Goal: Find specific fact

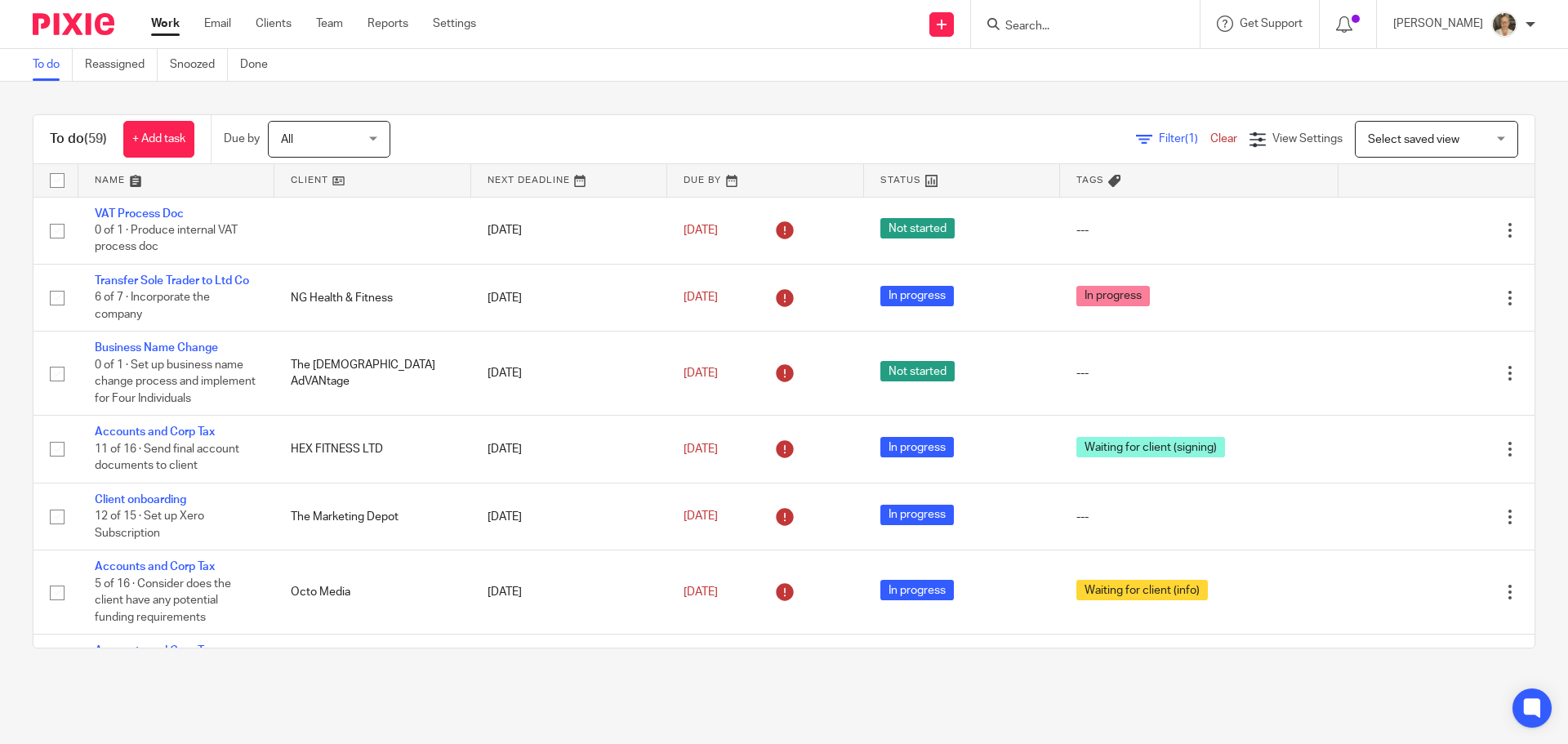
click at [1074, 27] on input "Search" at bounding box center [1077, 27] width 147 height 14
type input "x"
type input "s"
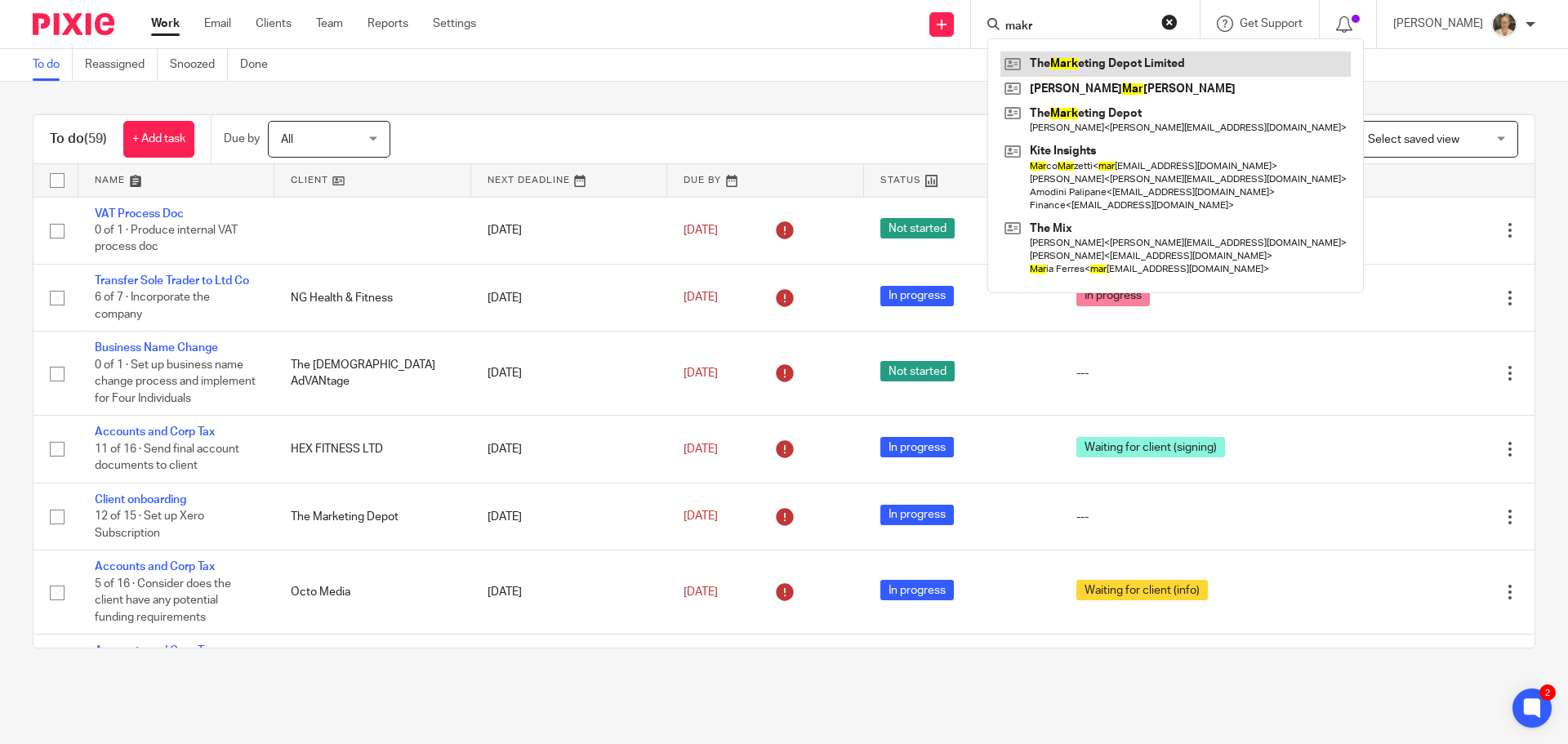
type input "makr"
click at [1107, 62] on link at bounding box center [1175, 63] width 350 height 24
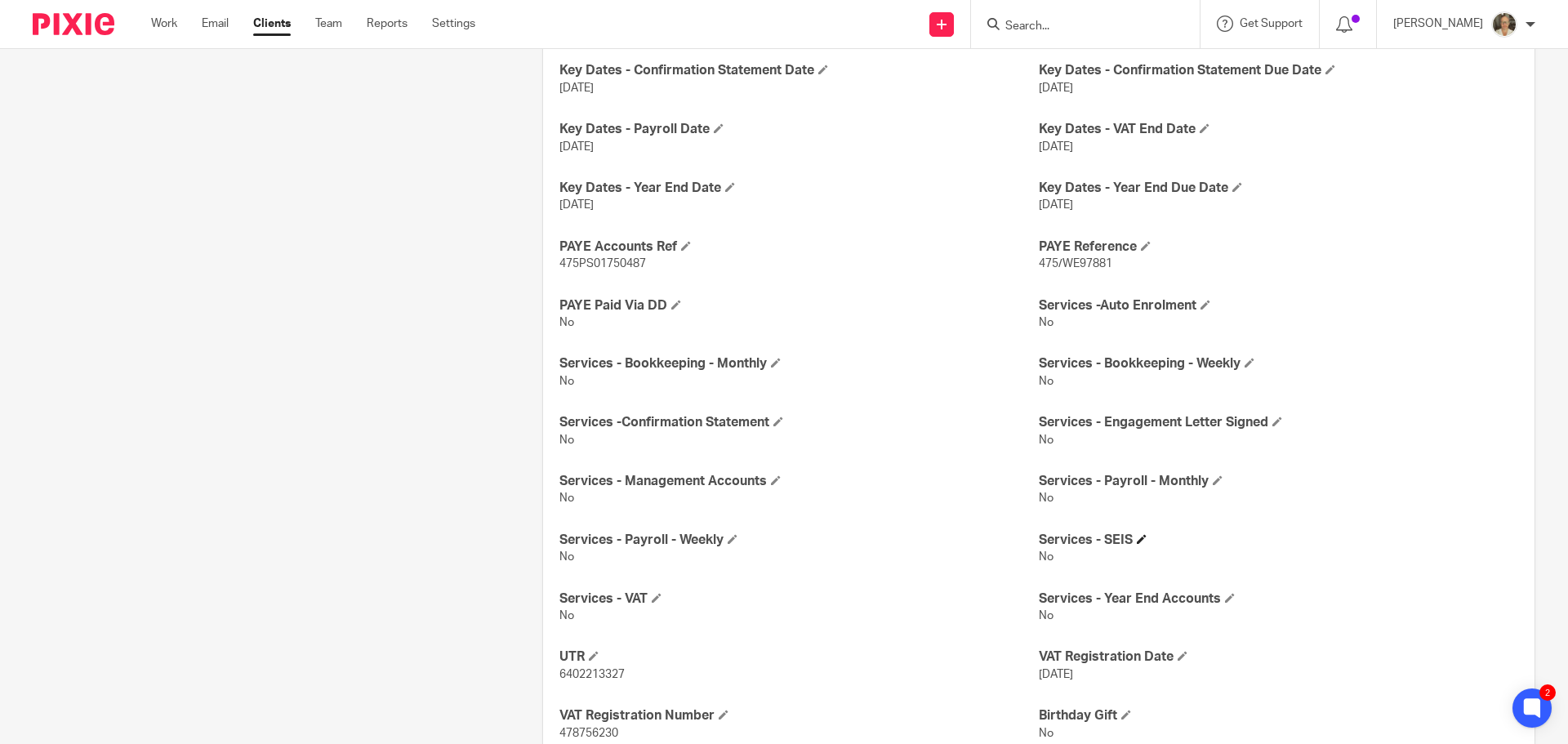
scroll to position [805, 0]
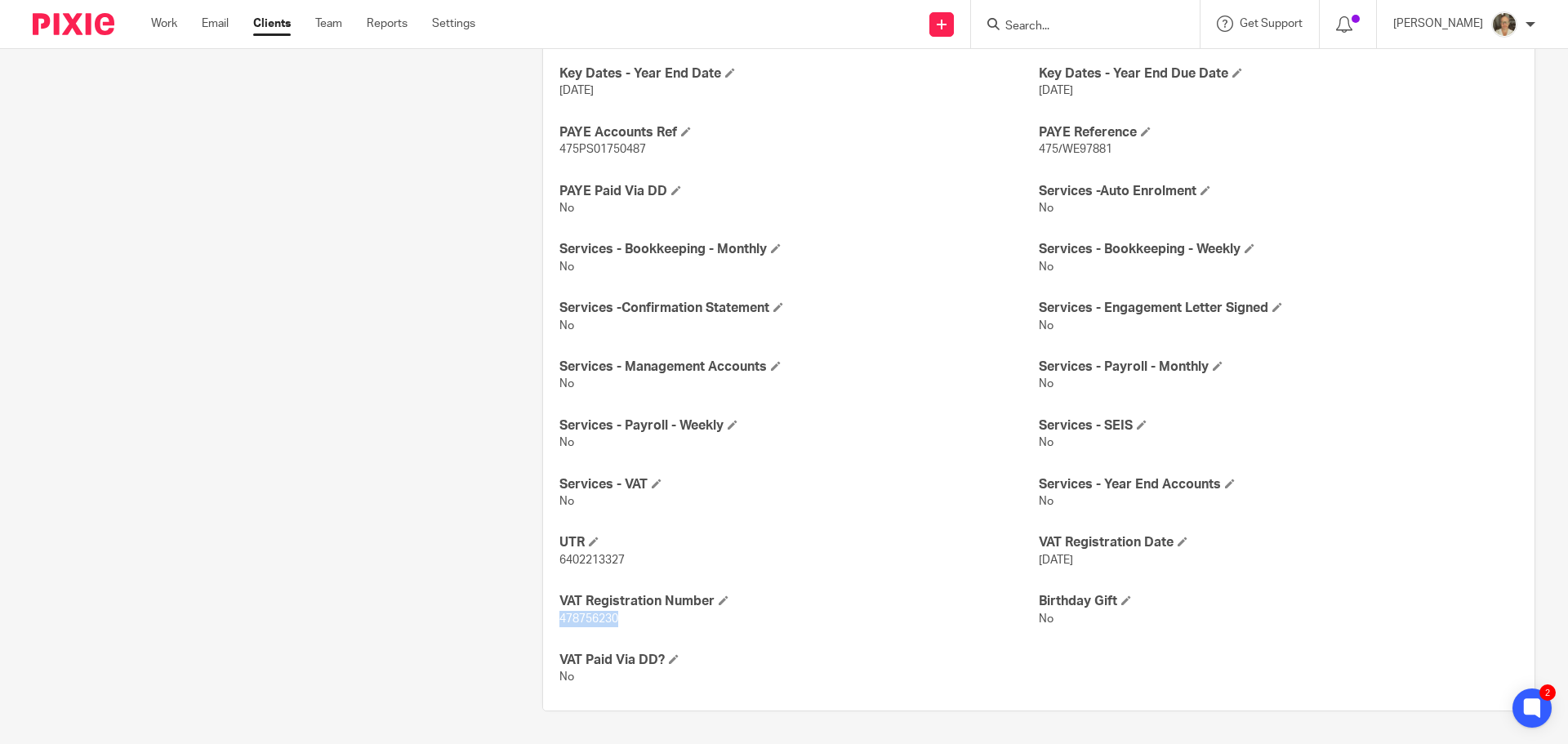
drag, startPoint x: 553, startPoint y: 617, endPoint x: 633, endPoint y: 621, distance: 80.1
click at [633, 621] on div "Company Reg. No. 16423919 View more Key Dates - Company Incorporated On 1 May 2…" at bounding box center [1039, 288] width 991 height 845
copy span "478756230"
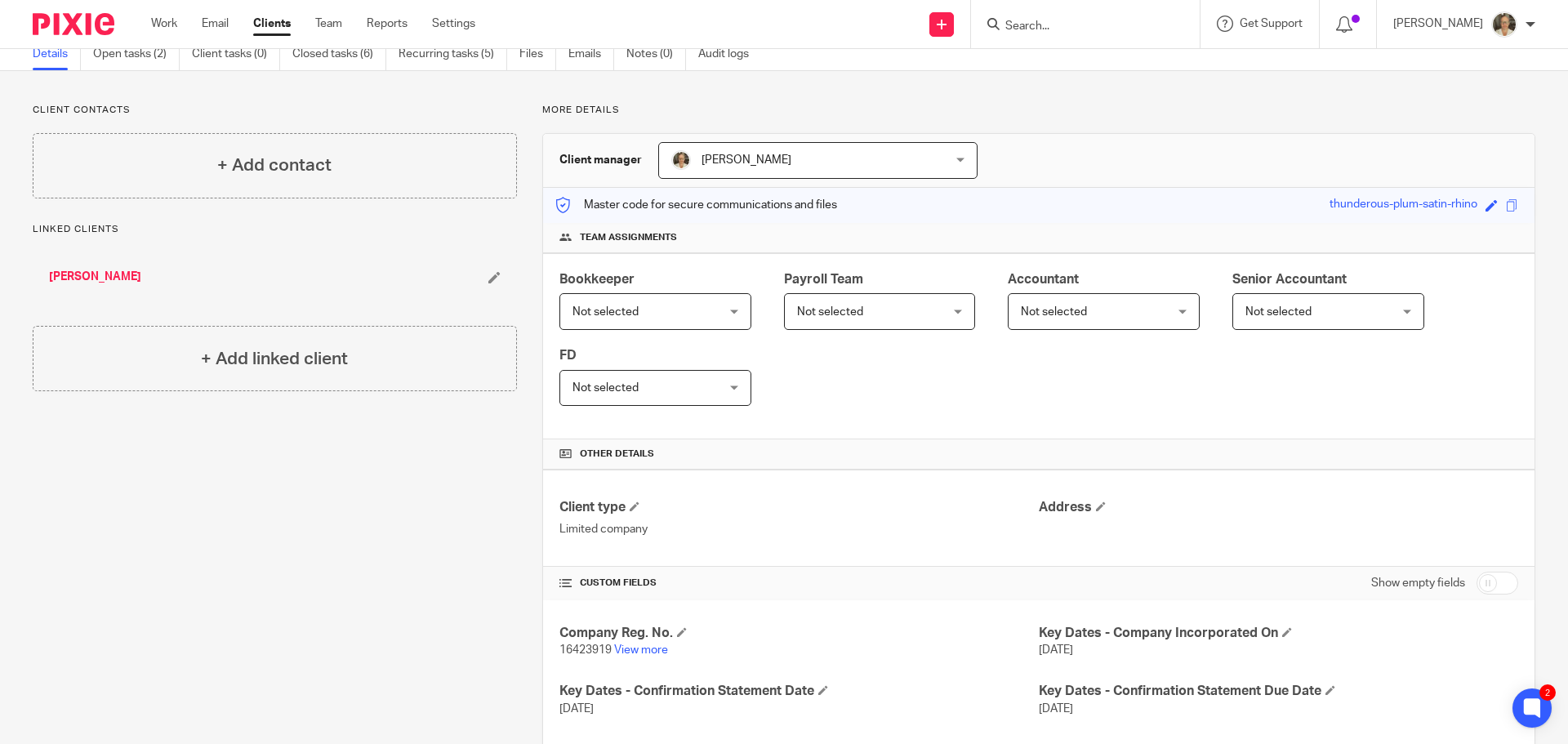
scroll to position [0, 0]
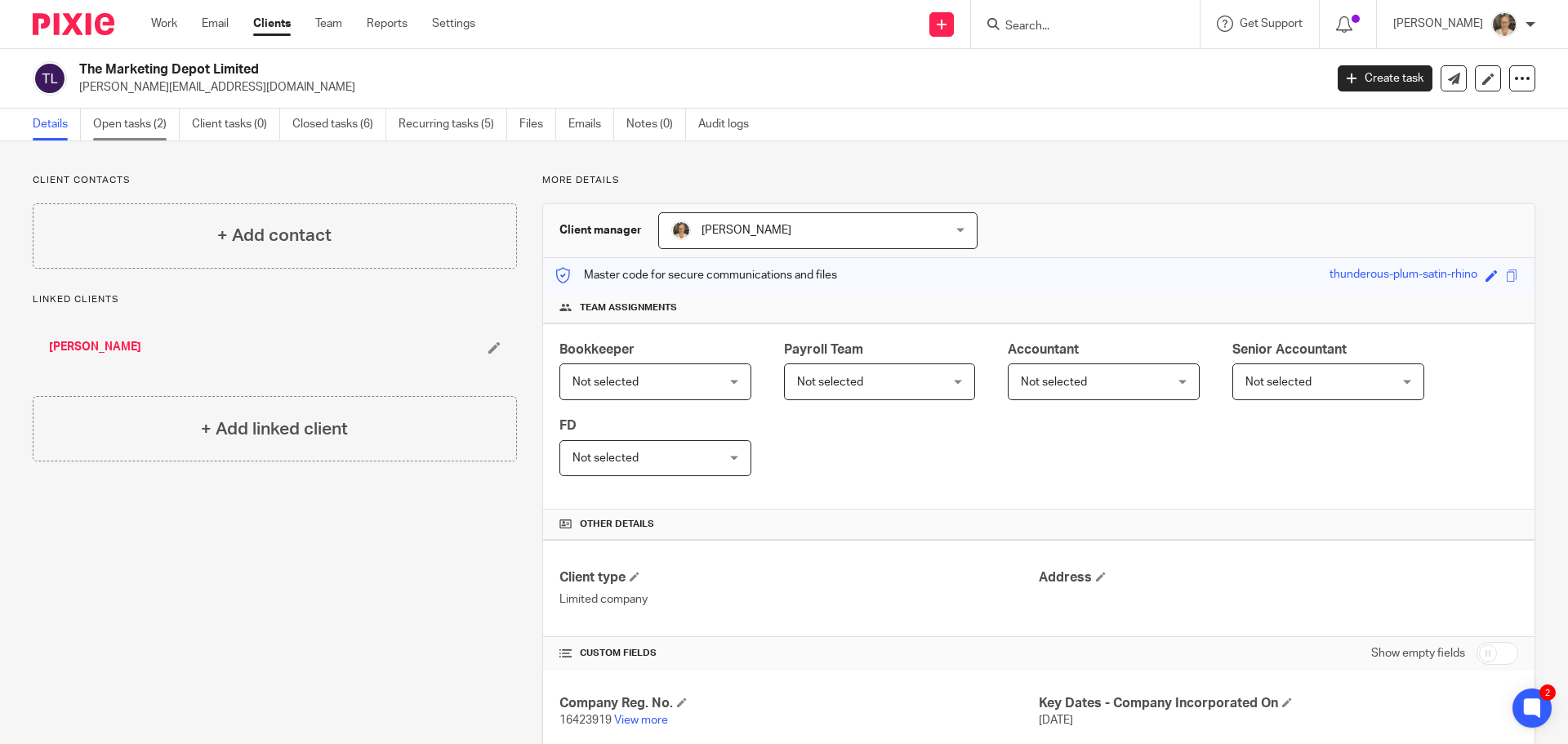
click at [166, 115] on link "Open tasks (2)" at bounding box center [136, 124] width 87 height 32
